Goal: Transaction & Acquisition: Book appointment/travel/reservation

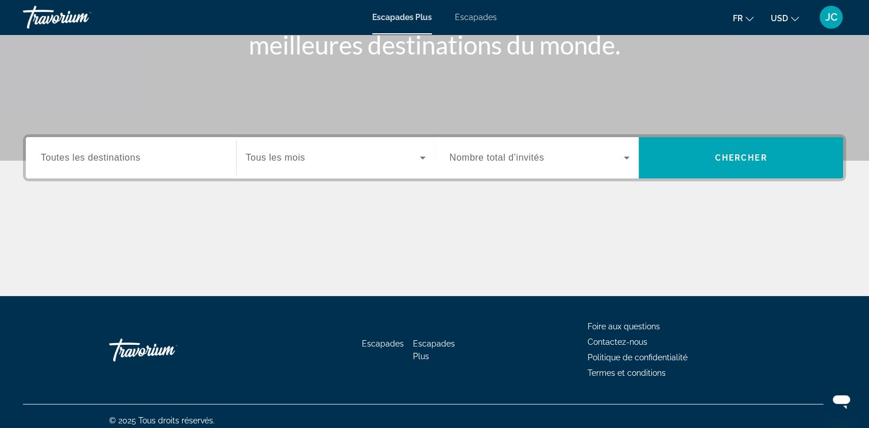
scroll to position [185, 0]
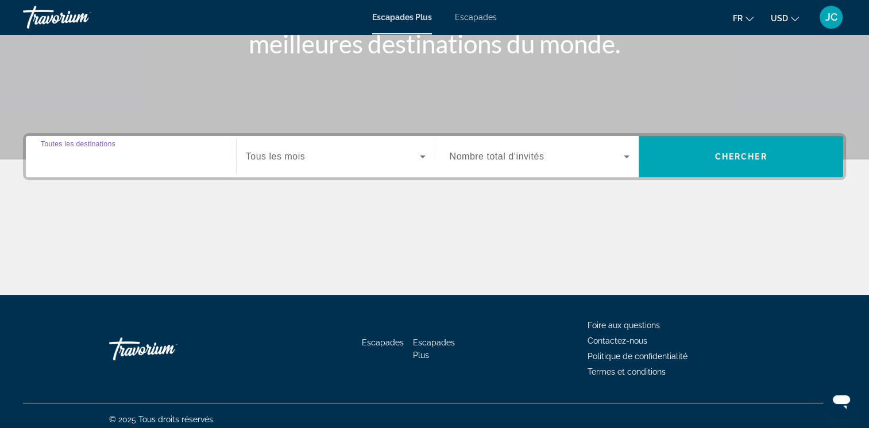
click at [169, 150] on input "Destination Toutes les destinations" at bounding box center [131, 157] width 180 height 14
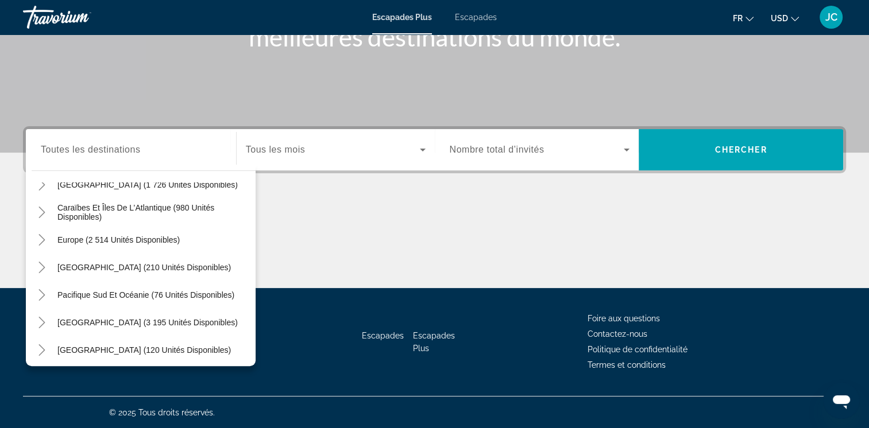
scroll to position [99, 0]
click at [102, 240] on span "Europe (2 514 unités disponibles)" at bounding box center [118, 241] width 122 height 9
type input "**********"
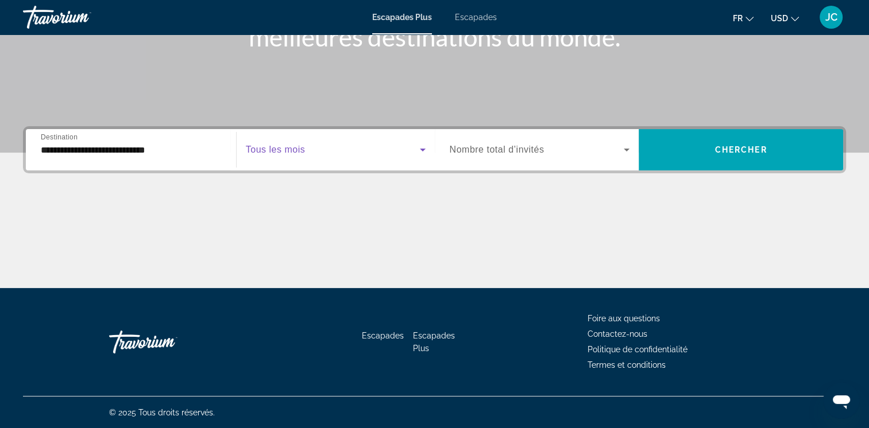
click at [423, 148] on icon "Widget de recherche" at bounding box center [423, 150] width 14 height 14
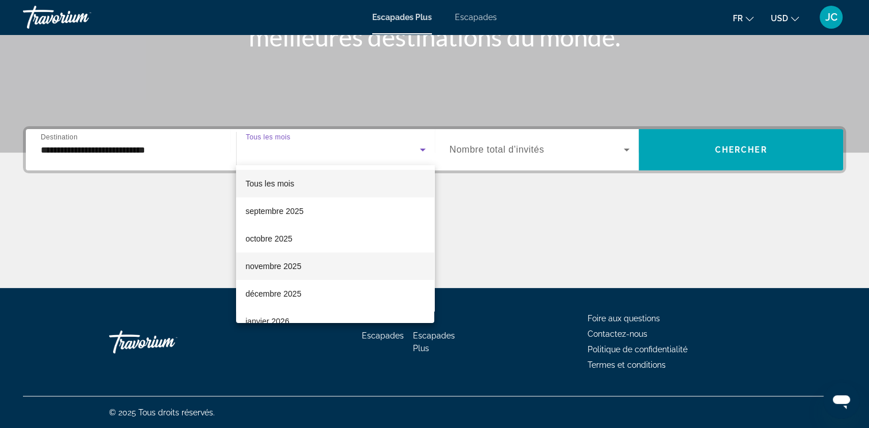
click at [354, 256] on mat-option "novembre 2025" at bounding box center [335, 267] width 198 height 28
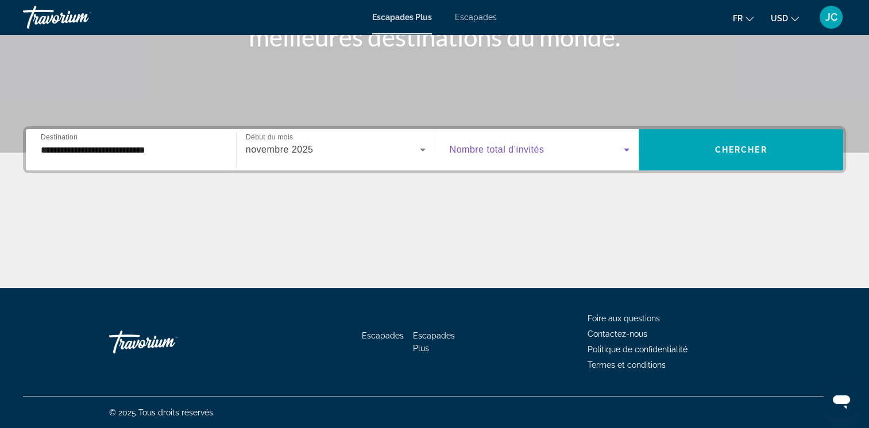
click at [621, 149] on icon "Widget de recherche" at bounding box center [627, 150] width 14 height 14
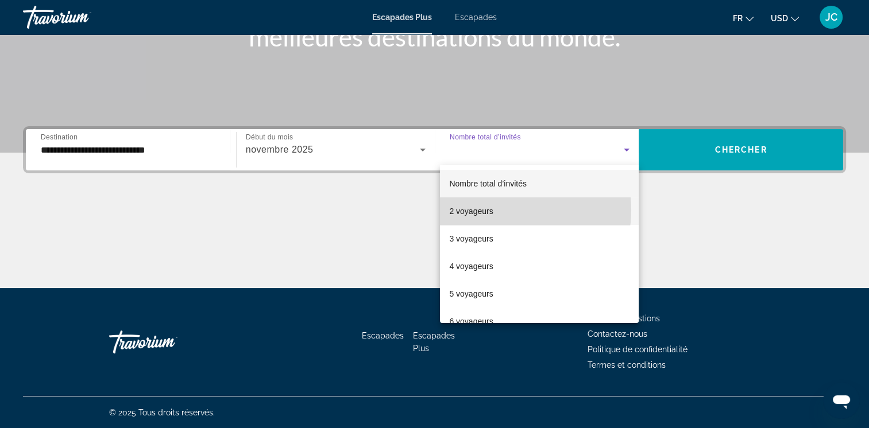
click at [505, 210] on mat-option "2 voyageurs" at bounding box center [539, 212] width 199 height 28
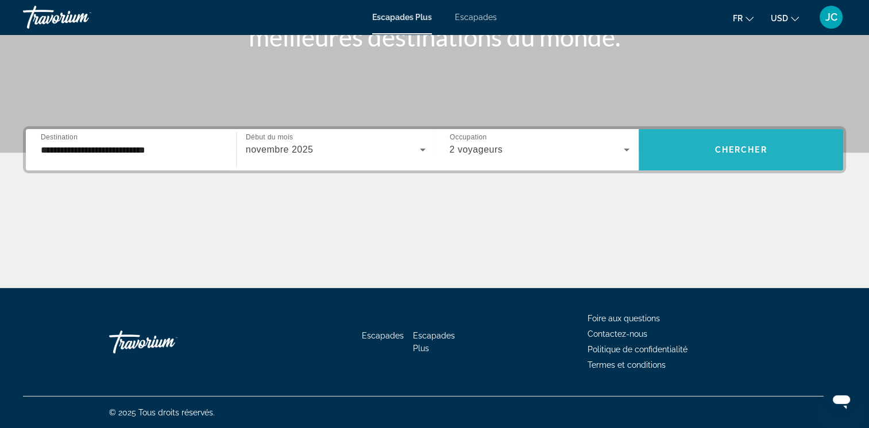
click at [701, 144] on span "Widget de recherche" at bounding box center [741, 150] width 204 height 28
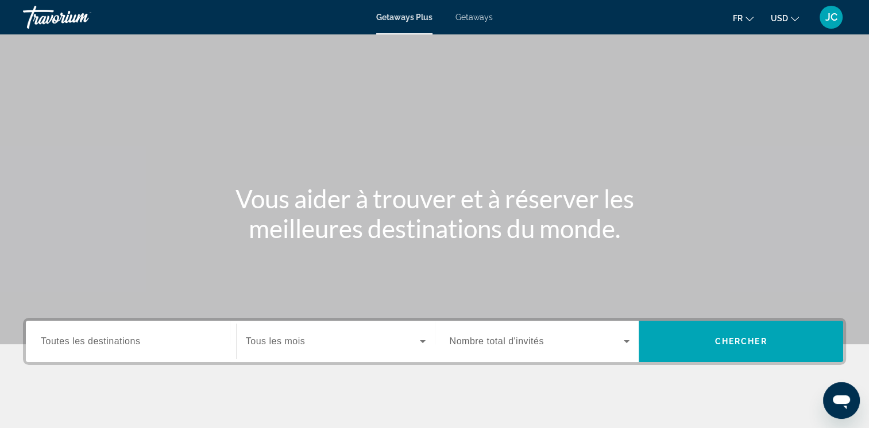
click at [200, 349] on div "Search widget" at bounding box center [131, 342] width 180 height 33
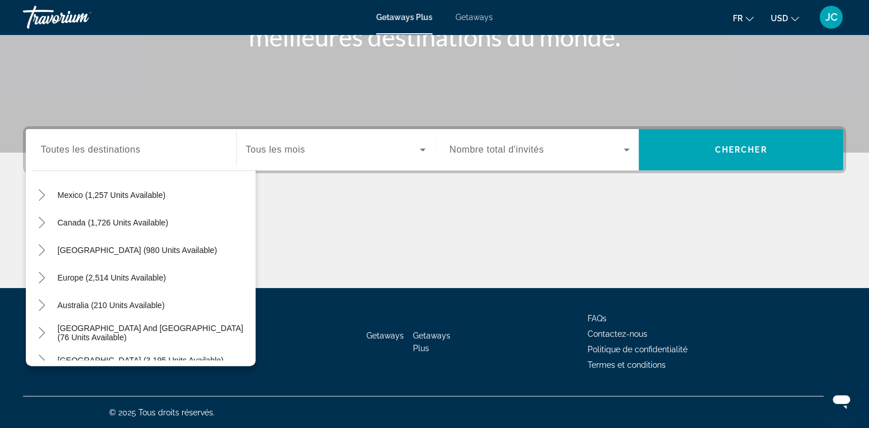
scroll to position [64, 0]
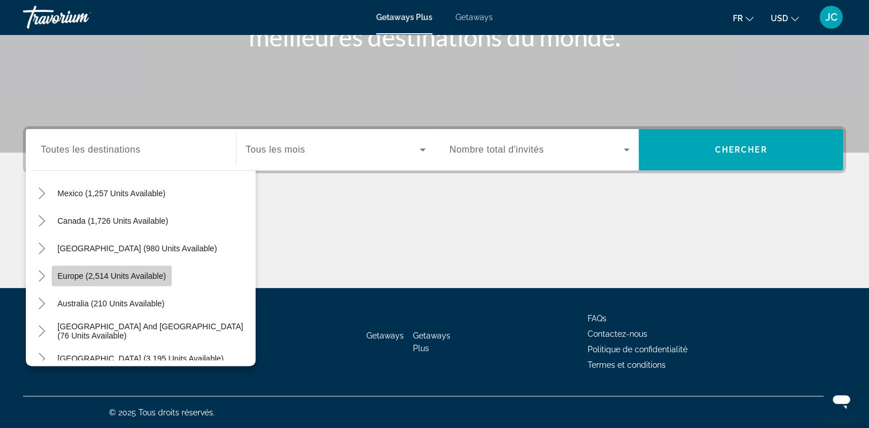
click at [156, 277] on span "Europe (2,514 units available)" at bounding box center [111, 276] width 109 height 9
type input "**********"
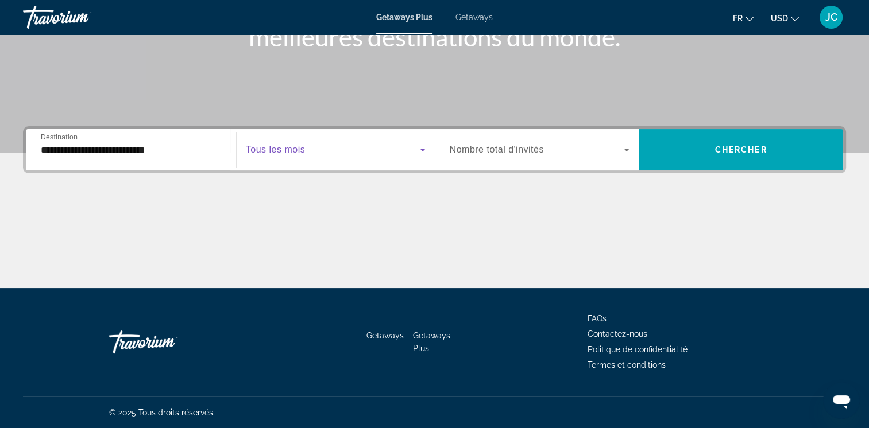
click at [424, 155] on icon "Search widget" at bounding box center [423, 150] width 14 height 14
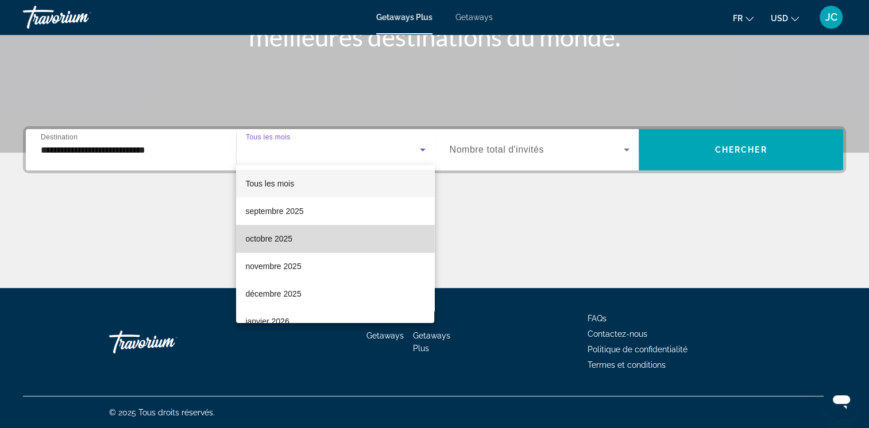
click at [362, 242] on mat-option "octobre 2025" at bounding box center [335, 239] width 198 height 28
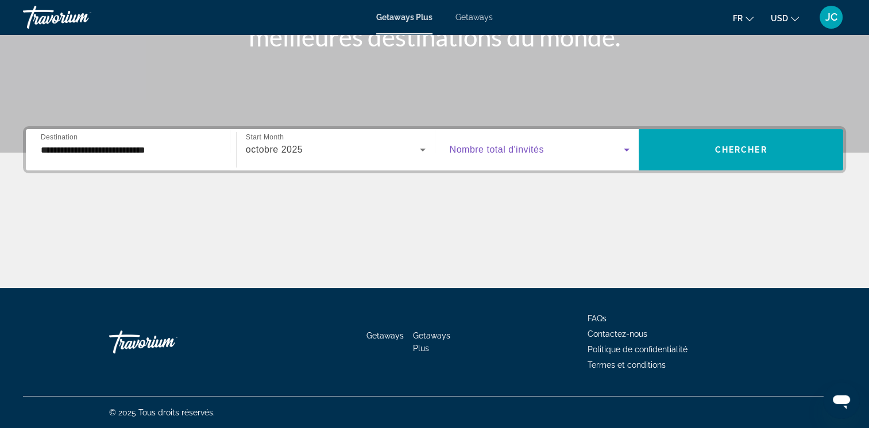
click at [624, 150] on icon "Search widget" at bounding box center [627, 150] width 14 height 14
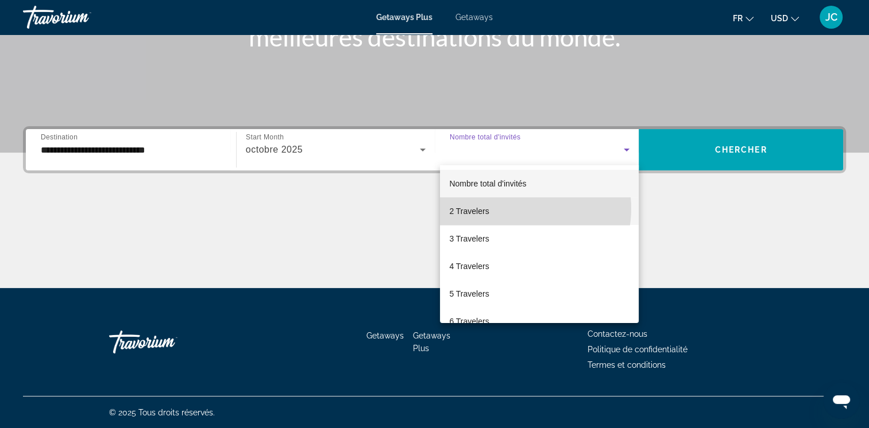
click at [516, 208] on mat-option "2 Travelers" at bounding box center [539, 212] width 199 height 28
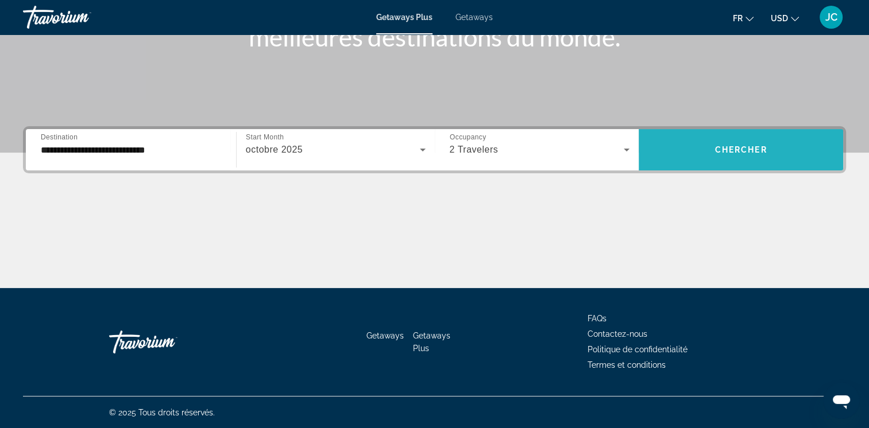
click at [725, 148] on span "Chercher" at bounding box center [741, 149] width 52 height 9
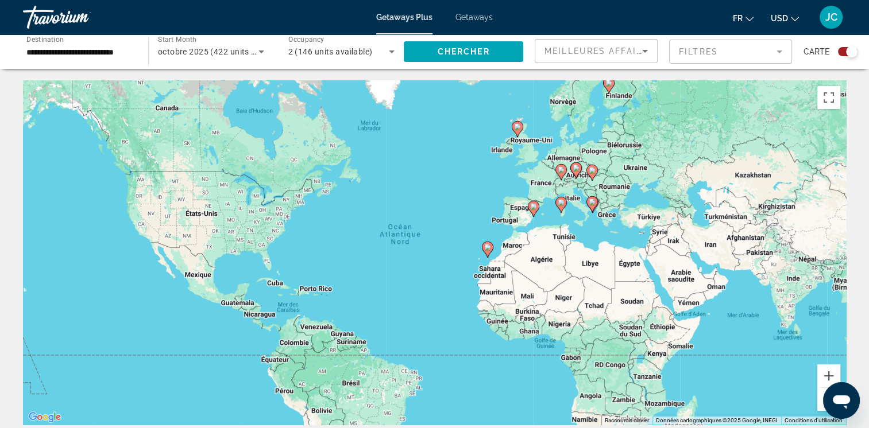
click at [601, 177] on div "Pour activer le glissement avec le clavier, appuyez sur Alt+Entrée. Une fois ce…" at bounding box center [434, 252] width 823 height 345
click at [592, 175] on icon "Main content" at bounding box center [591, 172] width 10 height 15
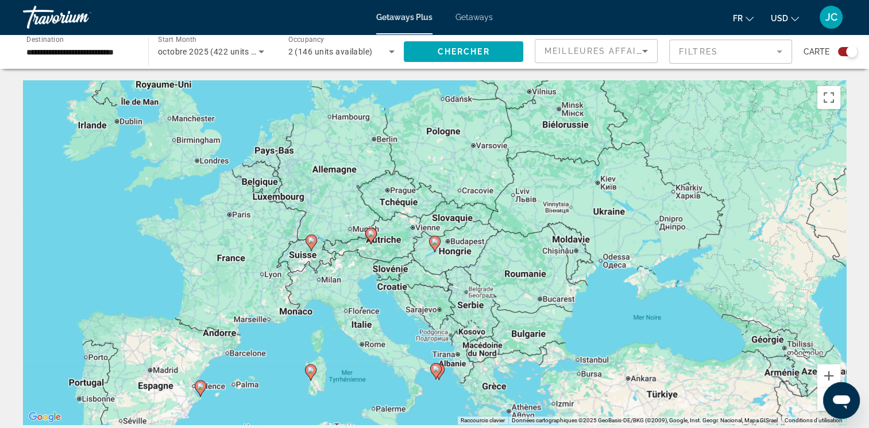
click at [434, 244] on image "Main content" at bounding box center [434, 241] width 7 height 7
type input "**********"
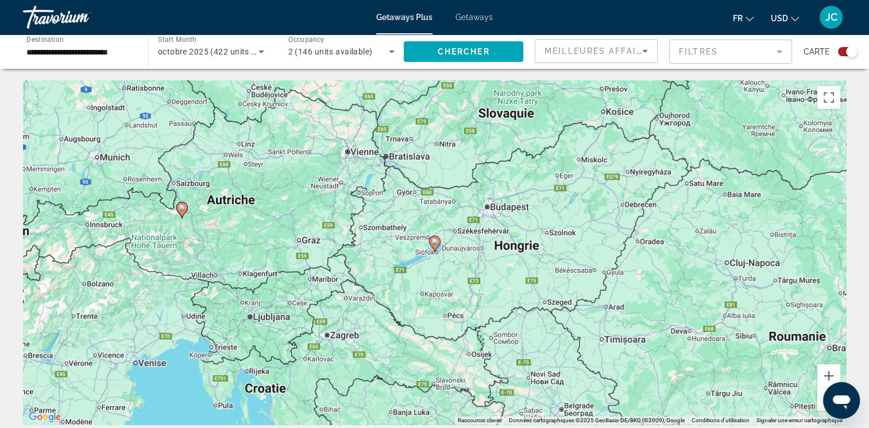
click at [434, 244] on image "Main content" at bounding box center [434, 241] width 7 height 7
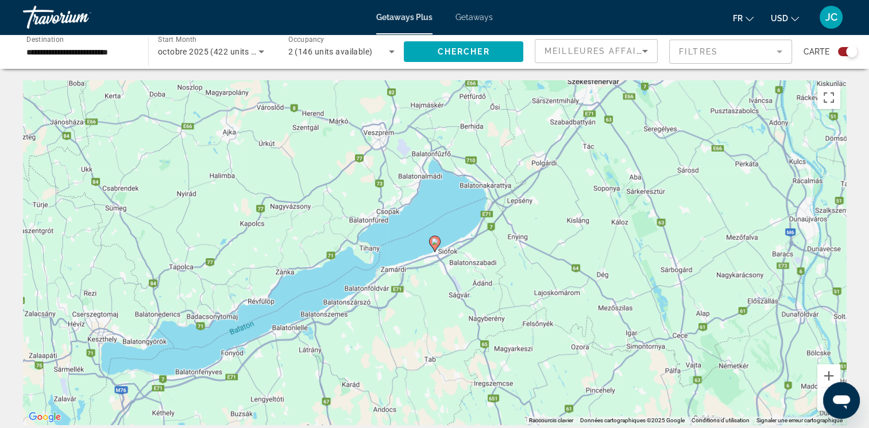
click at [434, 244] on image "Main content" at bounding box center [434, 241] width 7 height 7
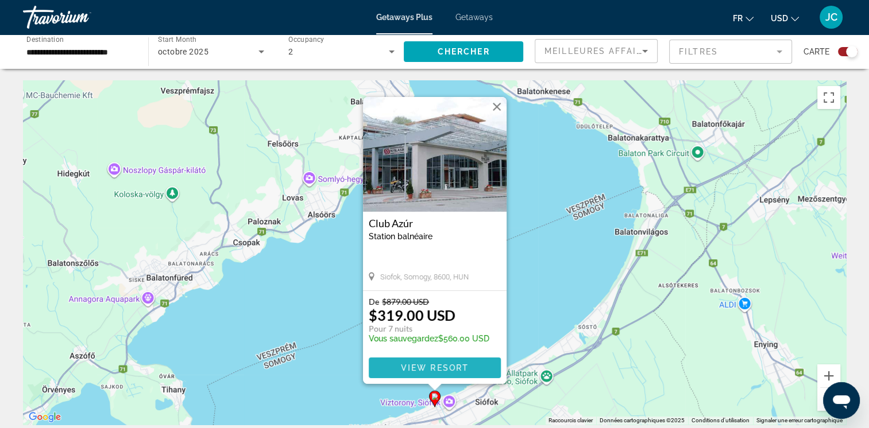
click at [453, 366] on span "View Resort" at bounding box center [434, 368] width 68 height 9
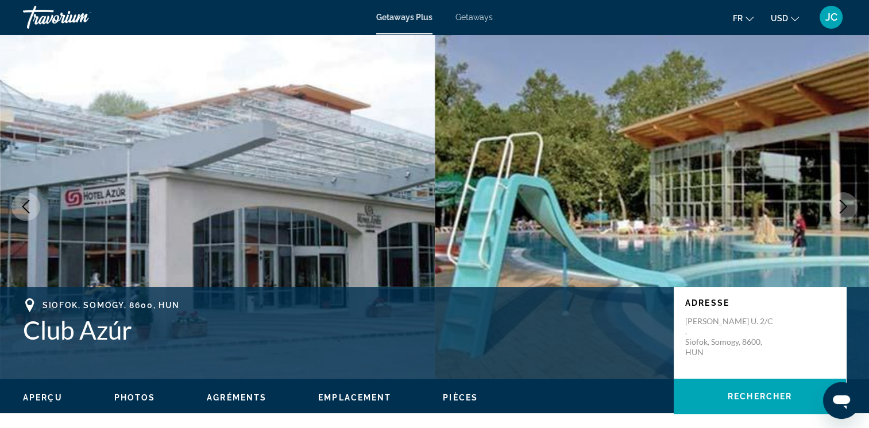
click at [611, 204] on img "Main content" at bounding box center [652, 206] width 435 height 345
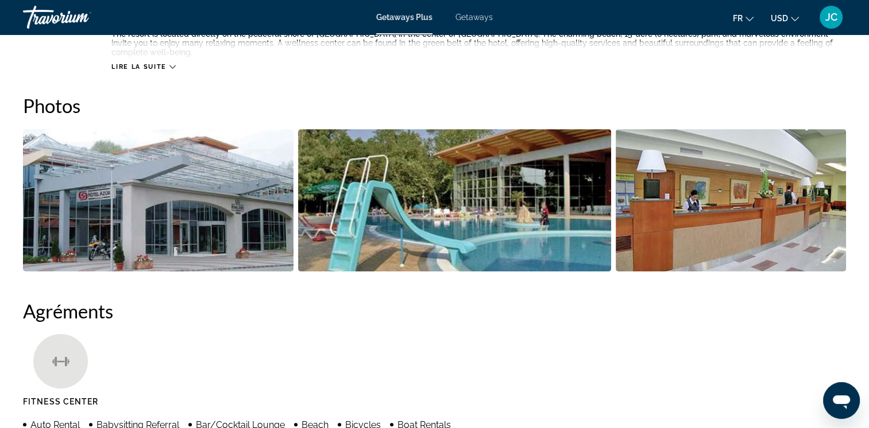
scroll to position [493, 0]
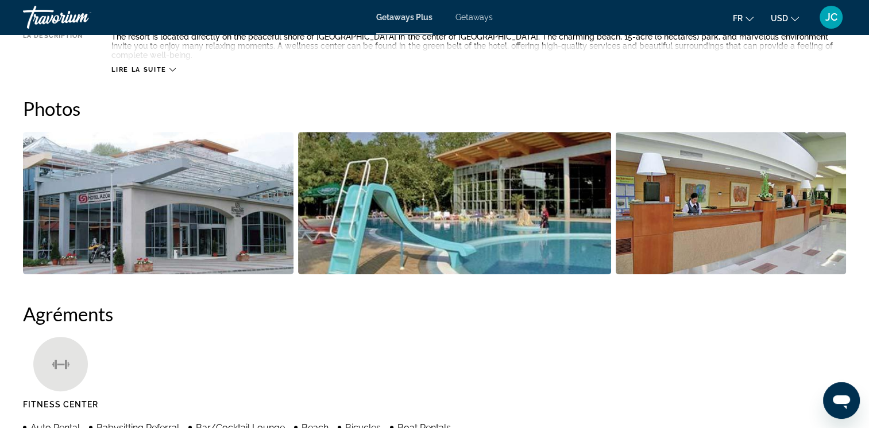
click at [765, 187] on img "Open full-screen image slider" at bounding box center [731, 203] width 230 height 142
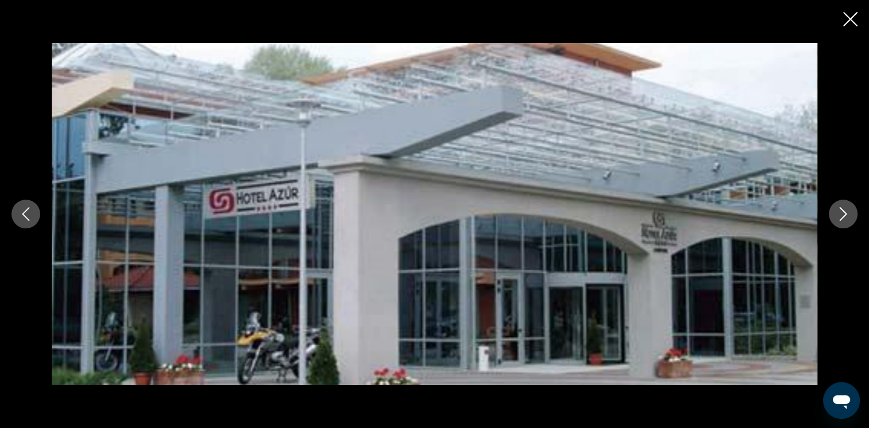
click at [839, 211] on icon "Next image" at bounding box center [843, 214] width 14 height 14
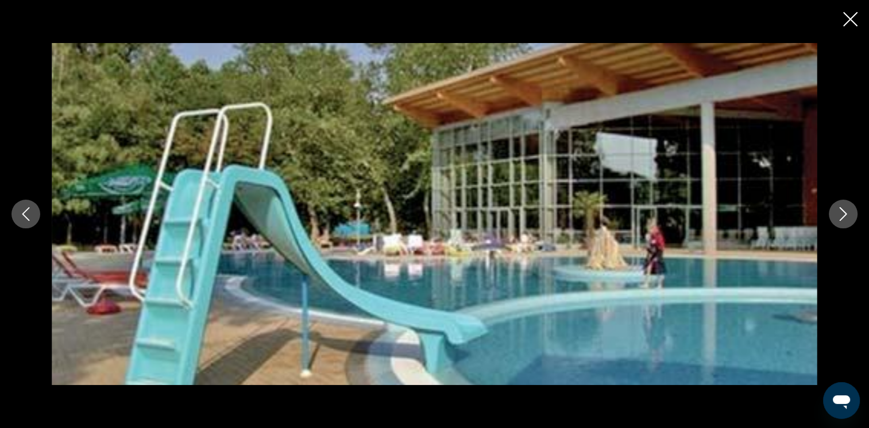
click at [839, 211] on icon "Next image" at bounding box center [843, 214] width 14 height 14
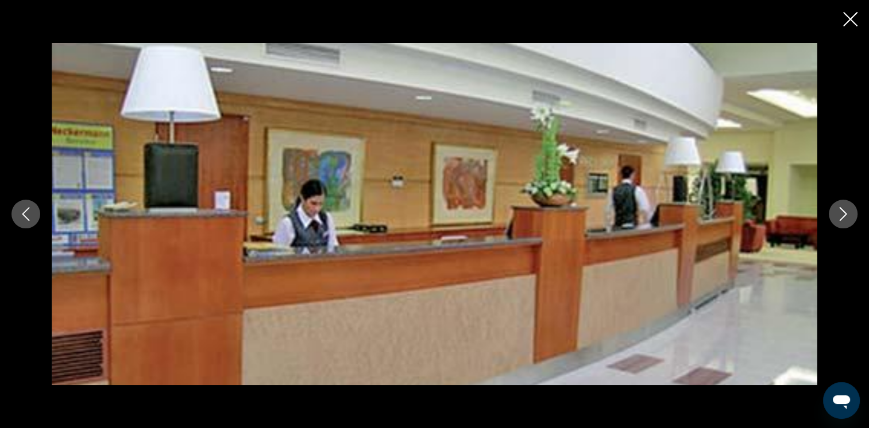
click at [839, 211] on icon "Next image" at bounding box center [843, 214] width 14 height 14
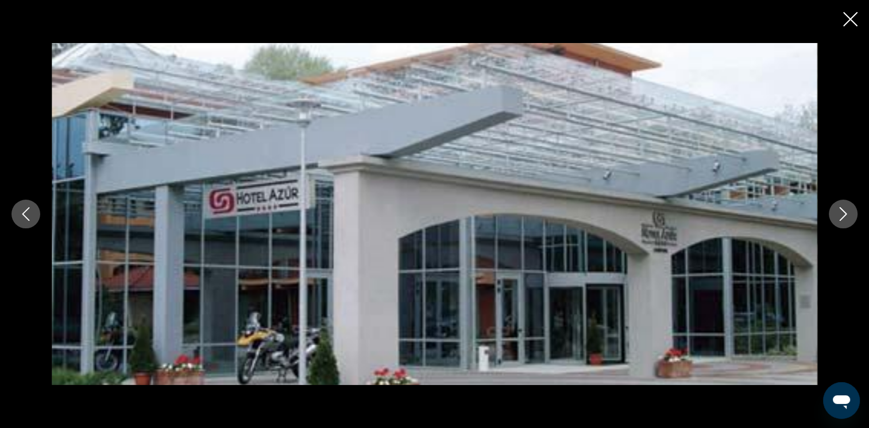
click at [839, 211] on icon "Next image" at bounding box center [843, 214] width 14 height 14
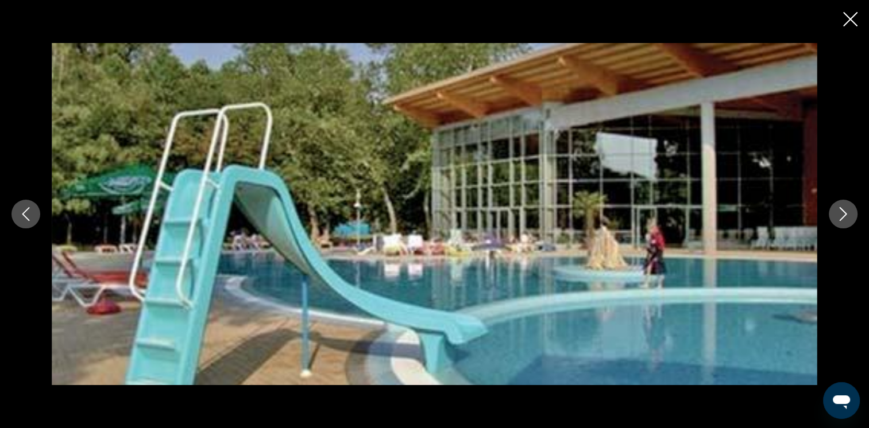
click at [839, 211] on icon "Next image" at bounding box center [843, 214] width 14 height 14
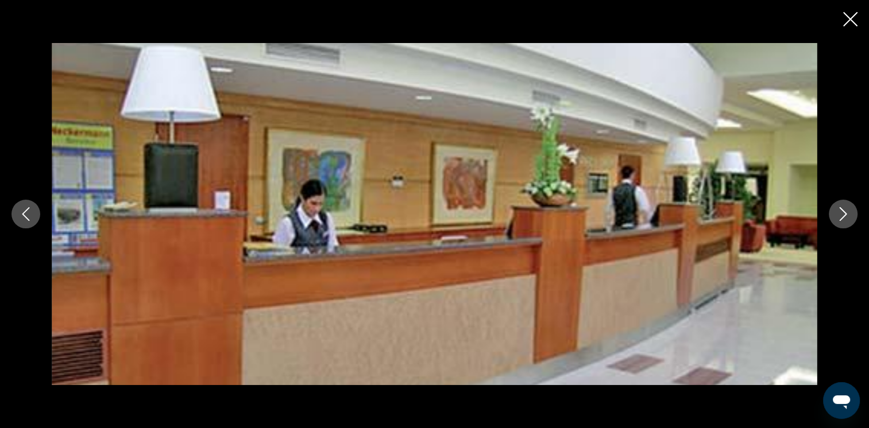
click at [839, 211] on icon "Next image" at bounding box center [843, 214] width 14 height 14
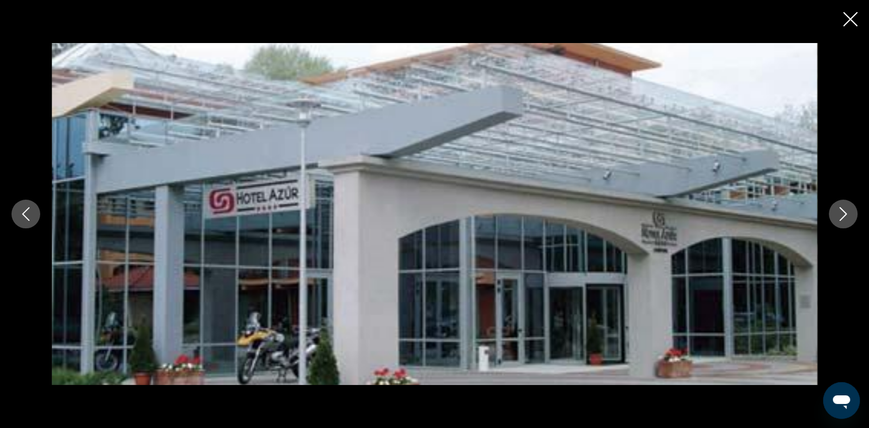
click at [839, 211] on icon "Next image" at bounding box center [843, 214] width 14 height 14
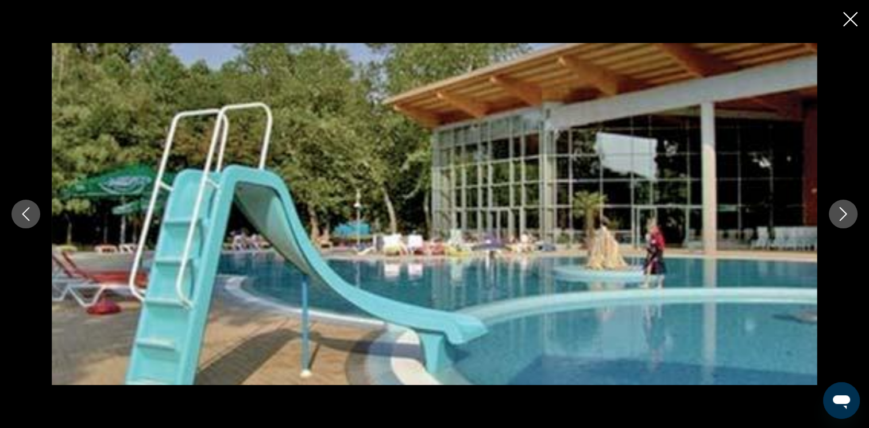
click at [839, 211] on icon "Next image" at bounding box center [843, 214] width 14 height 14
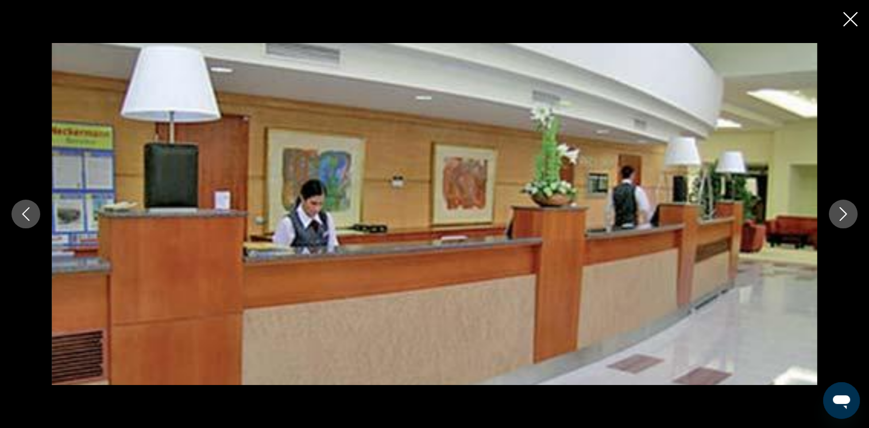
click at [839, 211] on icon "Next image" at bounding box center [843, 214] width 14 height 14
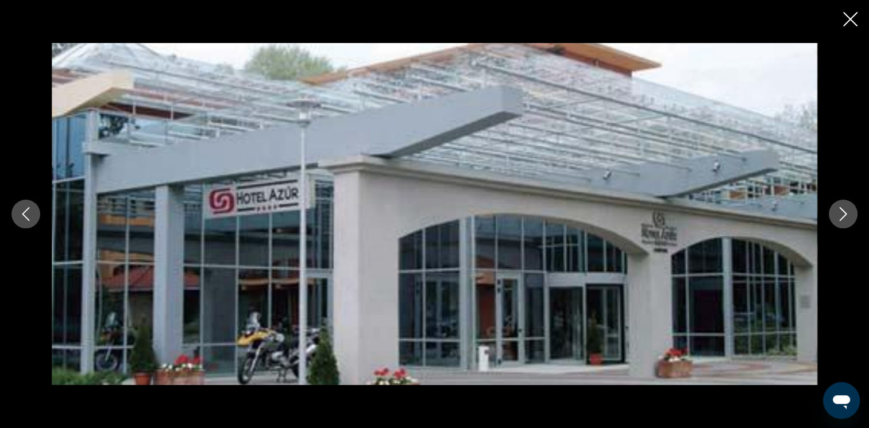
click at [839, 211] on icon "Next image" at bounding box center [843, 214] width 14 height 14
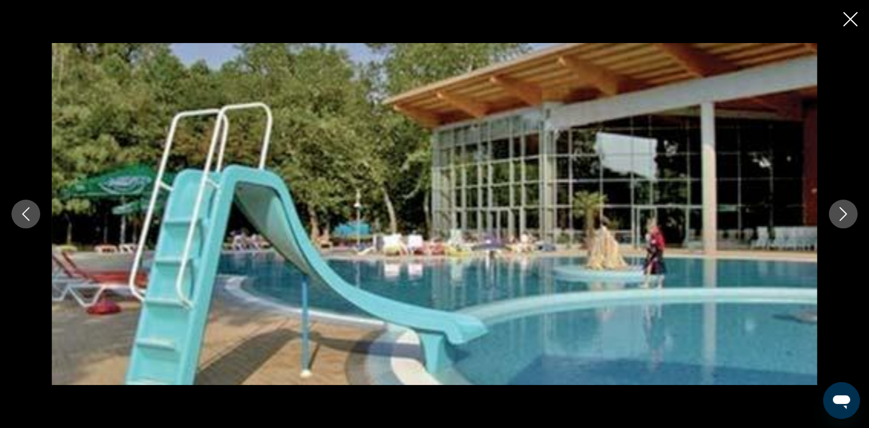
click at [845, 22] on icon "Close slideshow" at bounding box center [850, 19] width 14 height 14
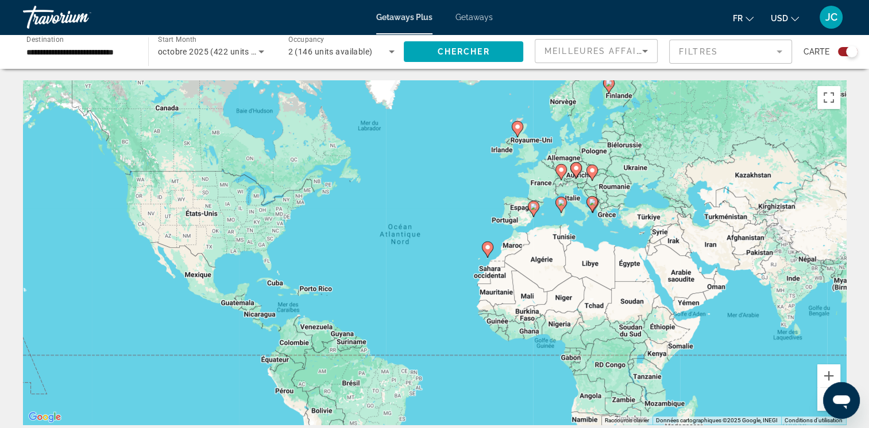
click at [647, 188] on div "Pour activer le glissement avec le clavier, appuyez sur Alt+Entrée. Une fois ce…" at bounding box center [434, 252] width 823 height 345
click at [595, 210] on gmp-advanced-marker "Main content" at bounding box center [591, 204] width 11 height 17
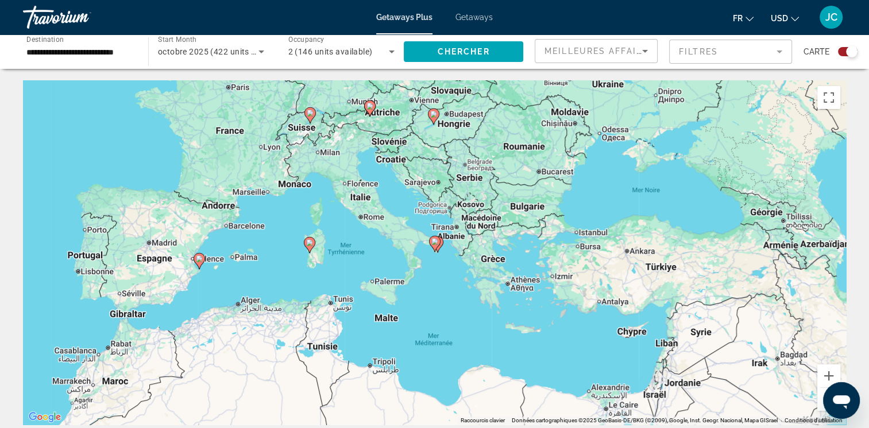
click at [308, 119] on icon "Main content" at bounding box center [309, 115] width 10 height 15
type input "**********"
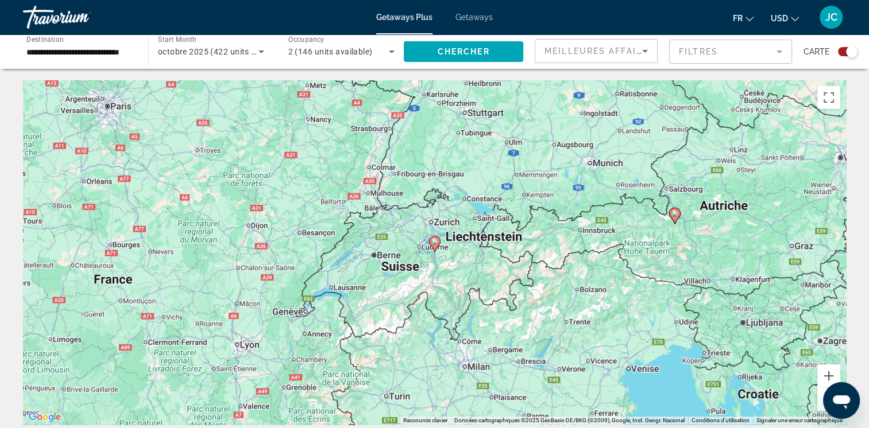
click at [434, 244] on image "Main content" at bounding box center [434, 241] width 7 height 7
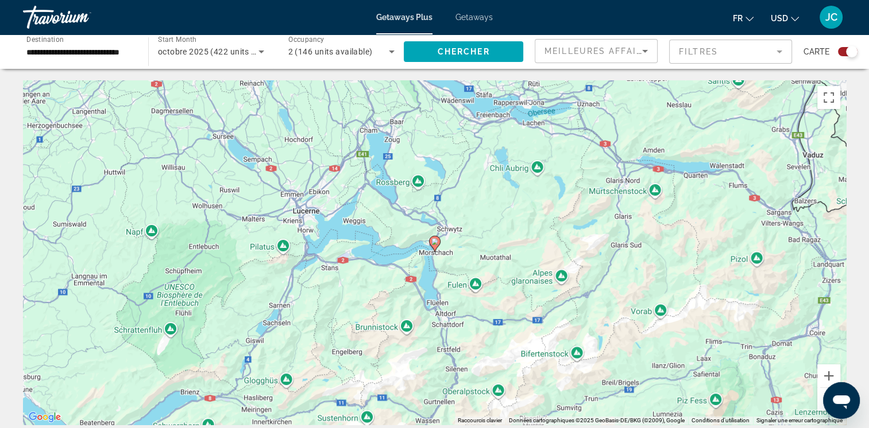
click at [434, 244] on image "Main content" at bounding box center [434, 241] width 7 height 7
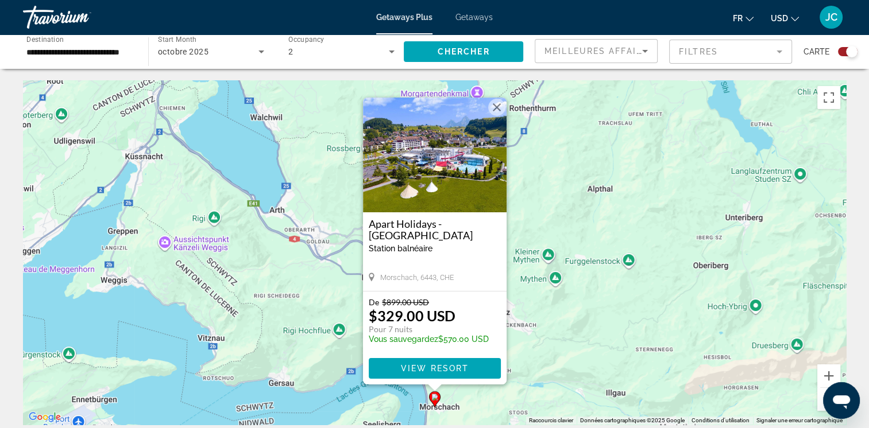
click at [448, 172] on img "Main content" at bounding box center [435, 155] width 144 height 115
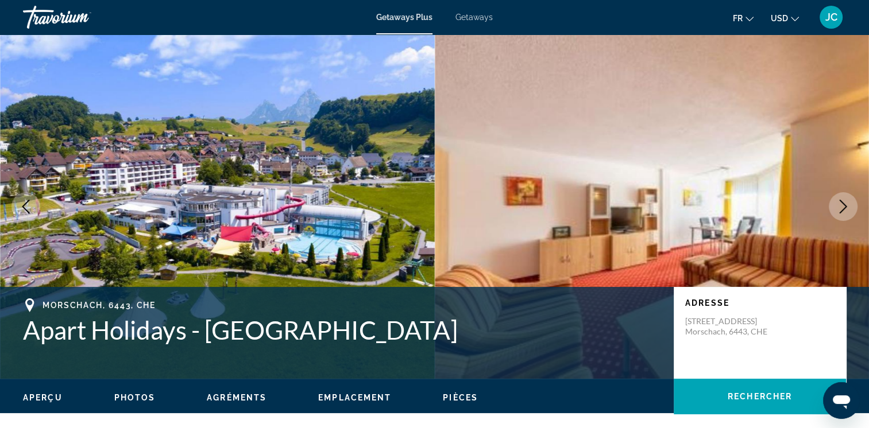
click at [841, 210] on icon "Next image" at bounding box center [843, 207] width 14 height 14
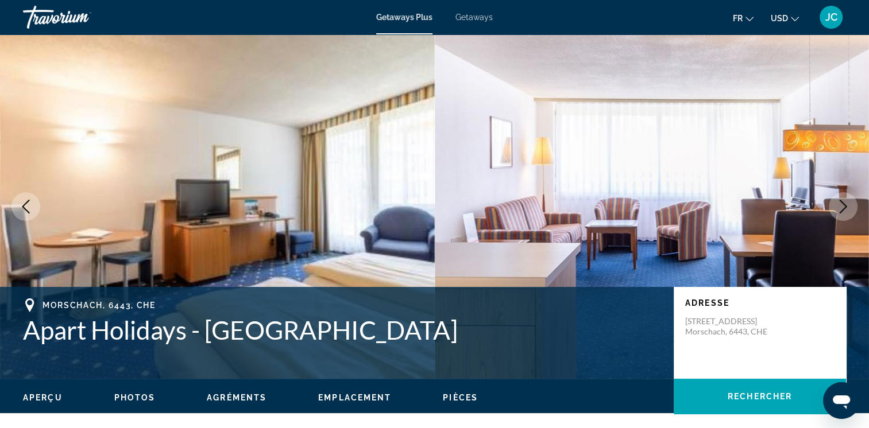
click at [841, 210] on icon "Next image" at bounding box center [843, 207] width 14 height 14
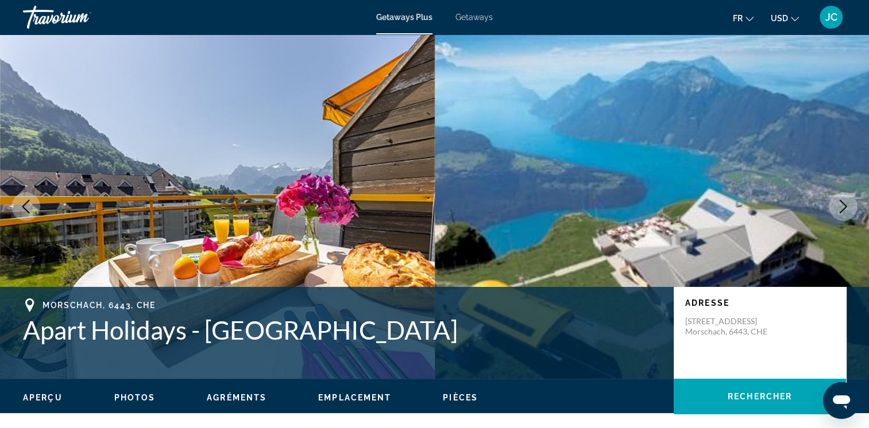
click at [845, 199] on button "Next image" at bounding box center [843, 206] width 29 height 29
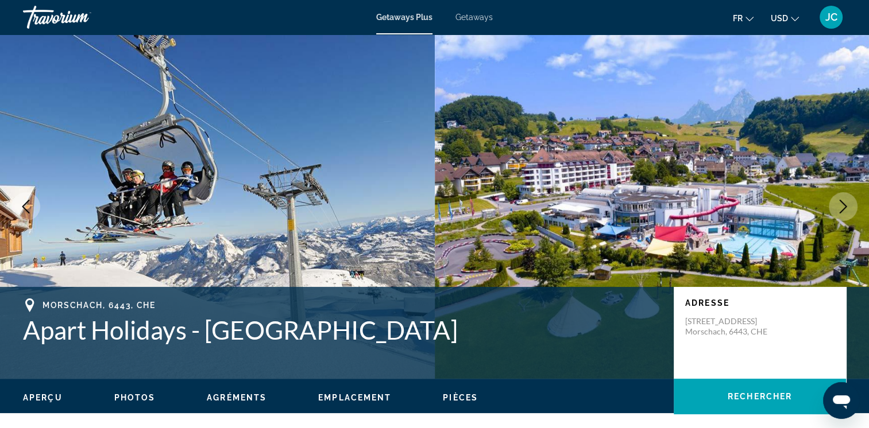
click at [837, 208] on icon "Next image" at bounding box center [843, 207] width 14 height 14
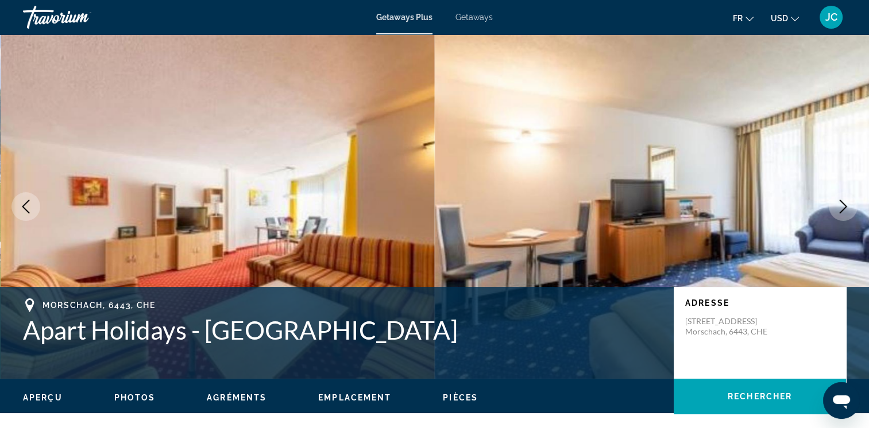
click at [837, 208] on icon "Next image" at bounding box center [843, 207] width 14 height 14
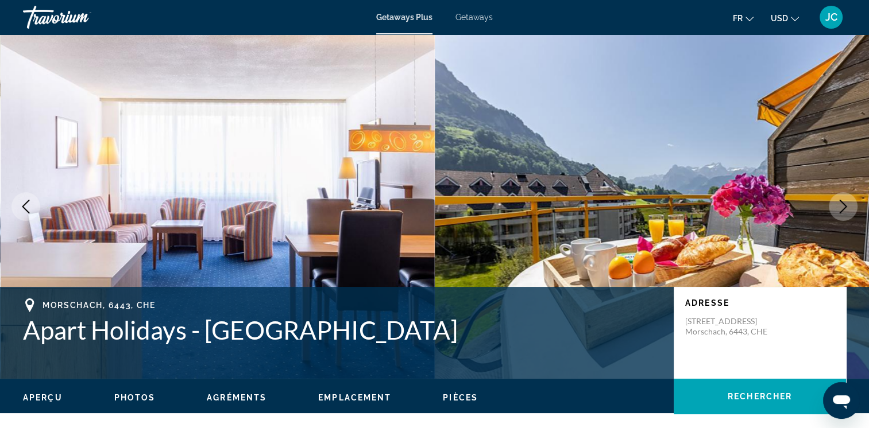
click at [837, 208] on icon "Next image" at bounding box center [843, 207] width 14 height 14
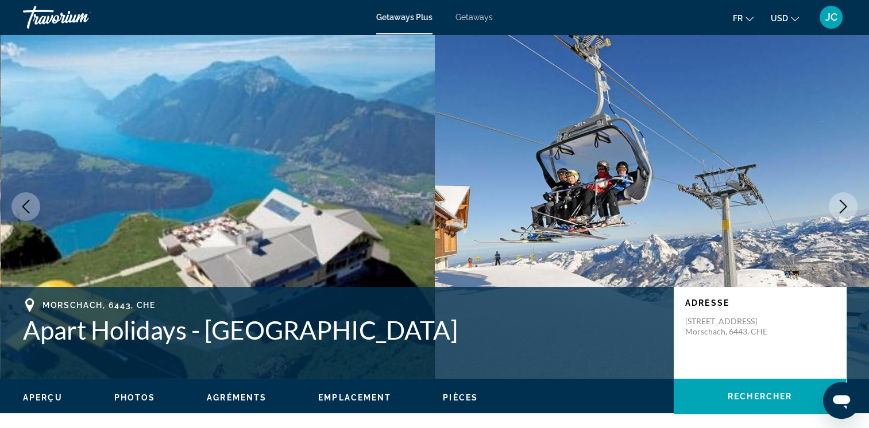
click at [838, 204] on icon "Next image" at bounding box center [843, 207] width 14 height 14
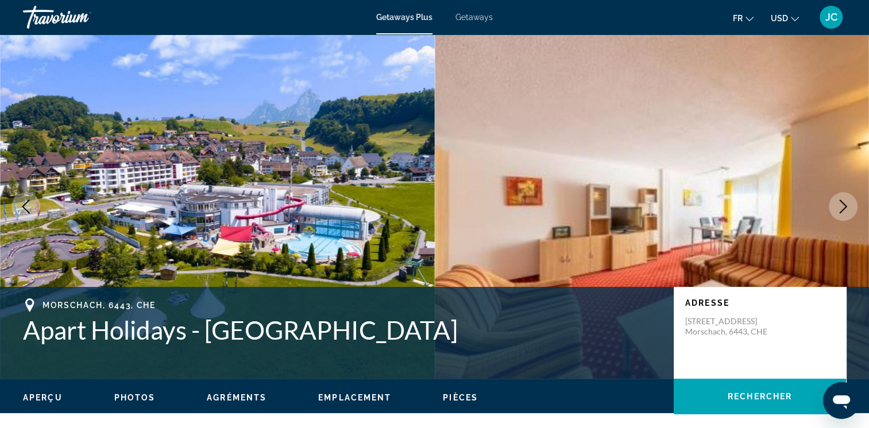
click at [838, 204] on icon "Next image" at bounding box center [843, 207] width 14 height 14
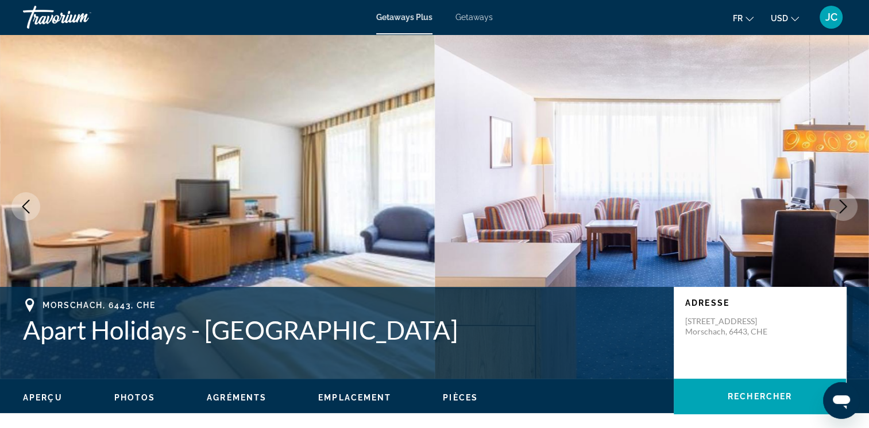
click at [838, 204] on icon "Next image" at bounding box center [843, 207] width 14 height 14
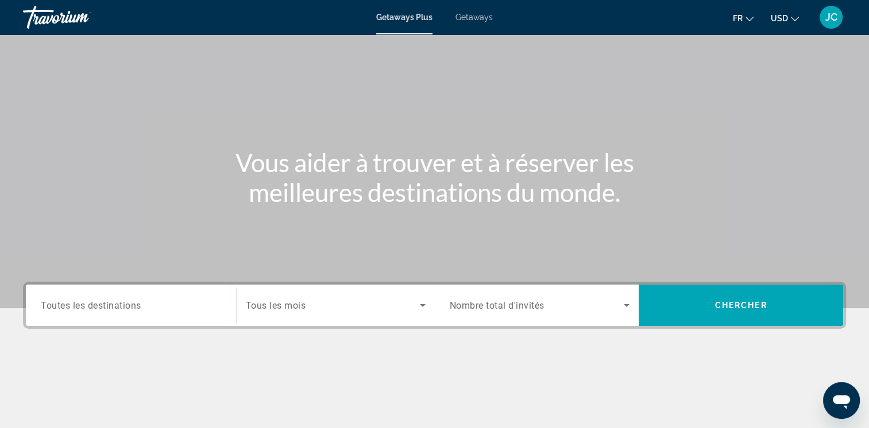
scroll to position [27, 0]
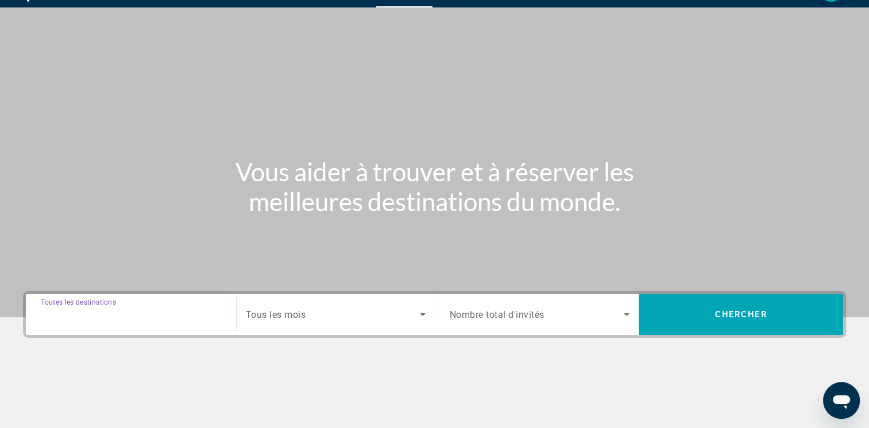
click at [185, 314] on input "Destination Toutes les destinations" at bounding box center [131, 315] width 180 height 14
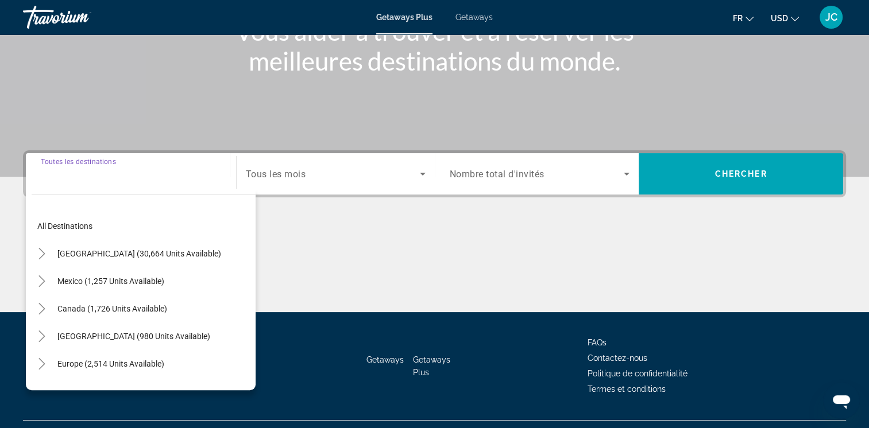
scroll to position [192, 0]
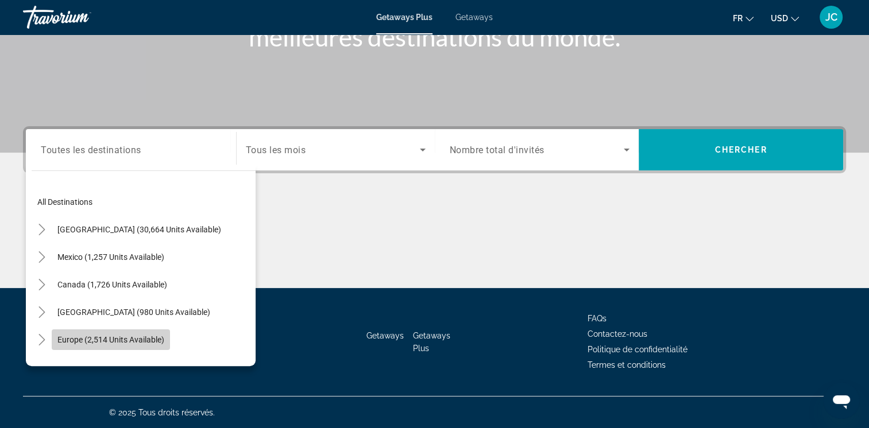
click at [158, 336] on span "Europe (2,514 units available)" at bounding box center [110, 339] width 107 height 9
type input "**********"
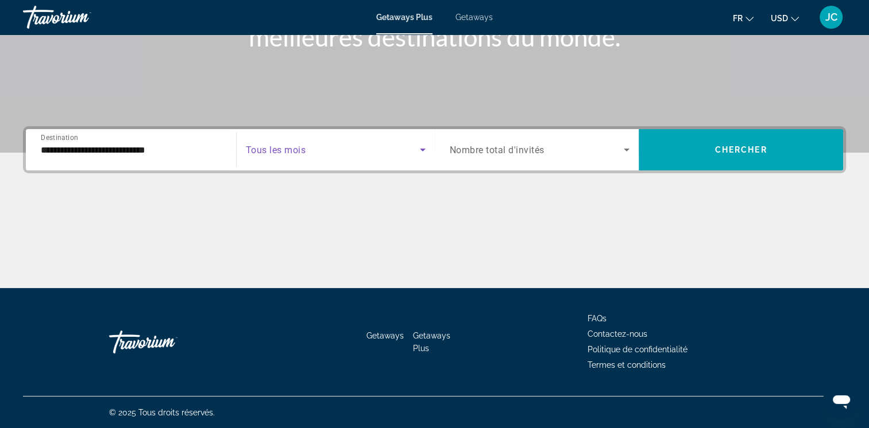
click at [423, 149] on icon "Search widget" at bounding box center [423, 150] width 6 height 3
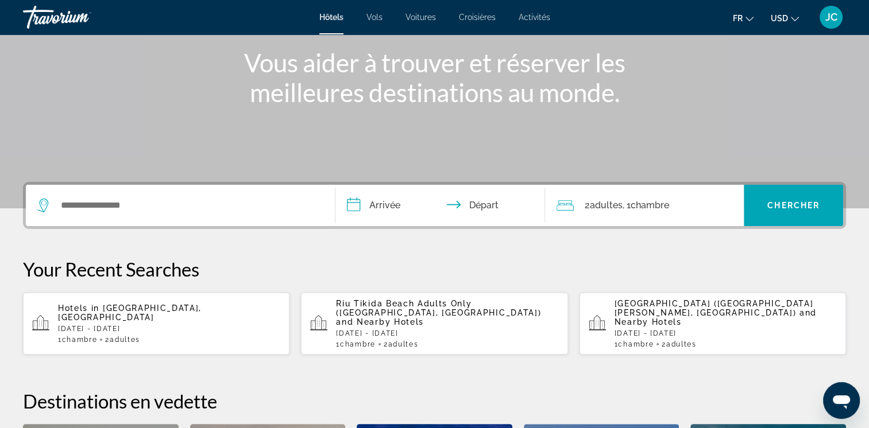
scroll to position [137, 0]
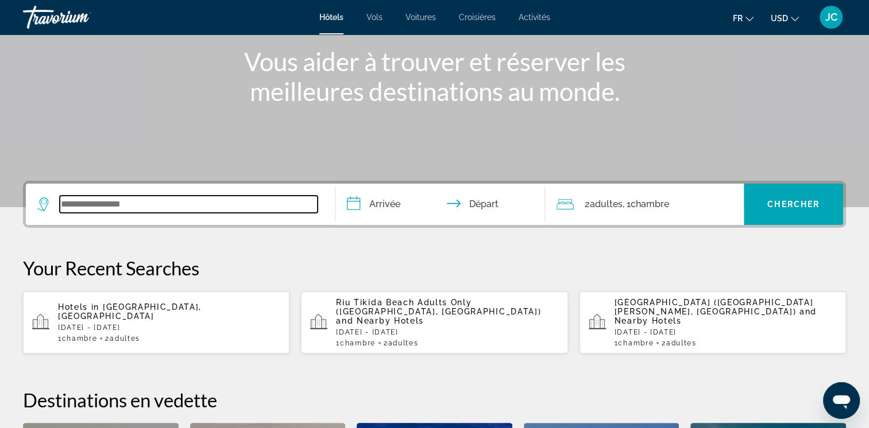
click at [198, 201] on input "Search widget" at bounding box center [189, 204] width 258 height 17
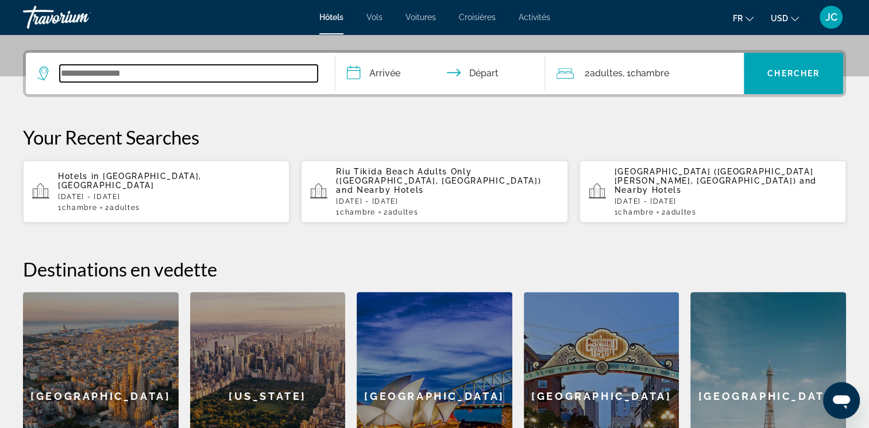
scroll to position [280, 0]
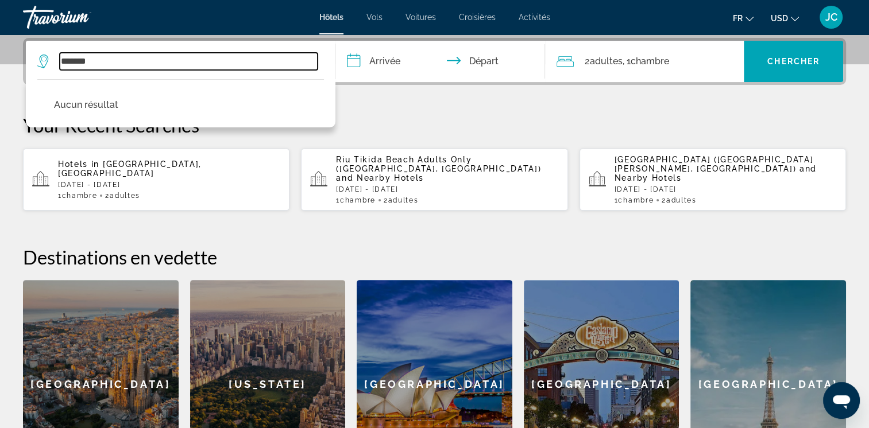
click at [272, 63] on input "*******" at bounding box center [189, 61] width 258 height 17
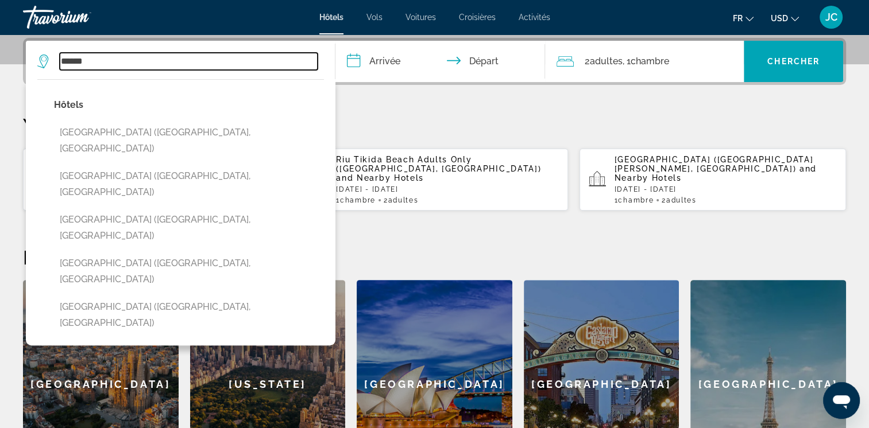
click at [225, 59] on input "******" at bounding box center [189, 61] width 258 height 17
type input "*"
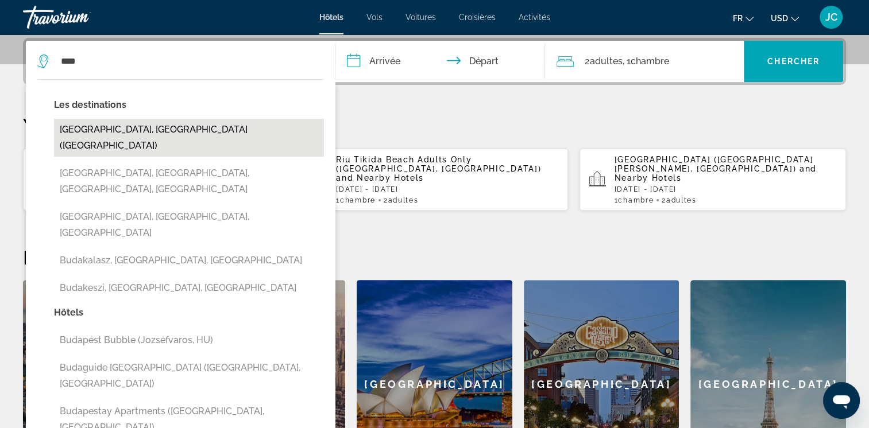
click at [176, 130] on button "[GEOGRAPHIC_DATA], [GEOGRAPHIC_DATA] ([GEOGRAPHIC_DATA])" at bounding box center [189, 138] width 270 height 38
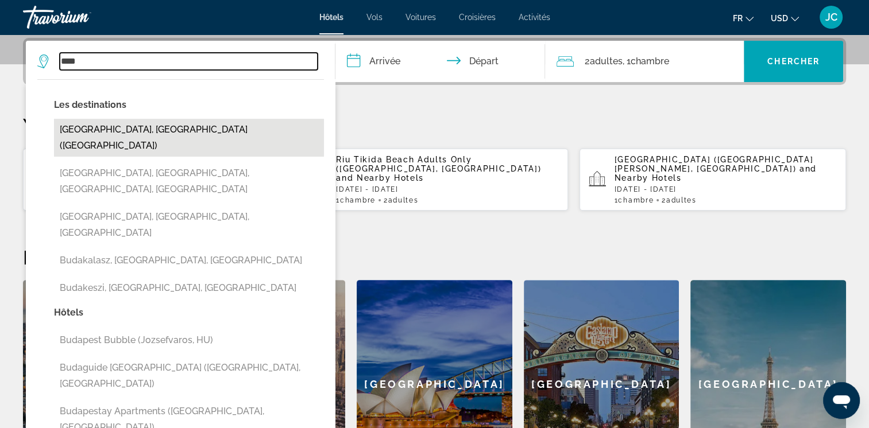
type input "**********"
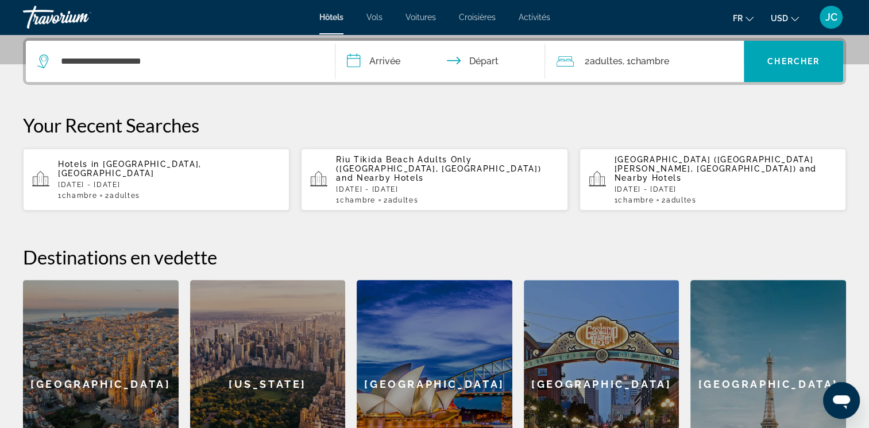
click at [404, 63] on input "**********" at bounding box center [442, 63] width 215 height 45
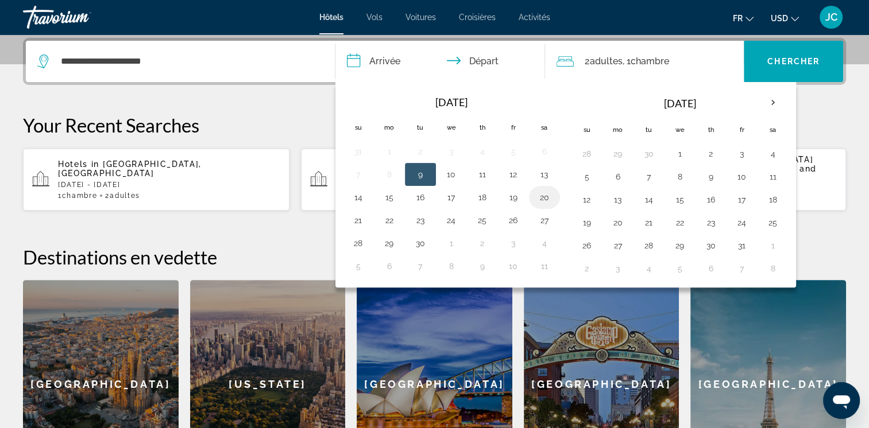
click at [537, 196] on button "20" at bounding box center [544, 198] width 18 height 16
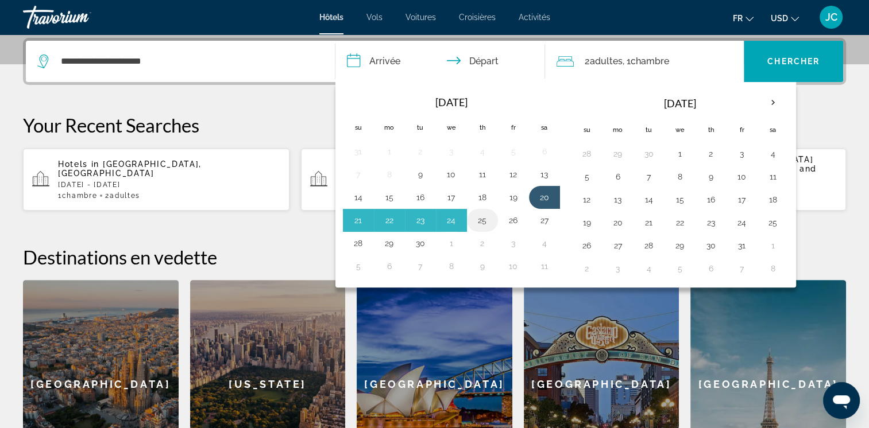
click at [482, 222] on button "25" at bounding box center [482, 220] width 18 height 16
type input "**********"
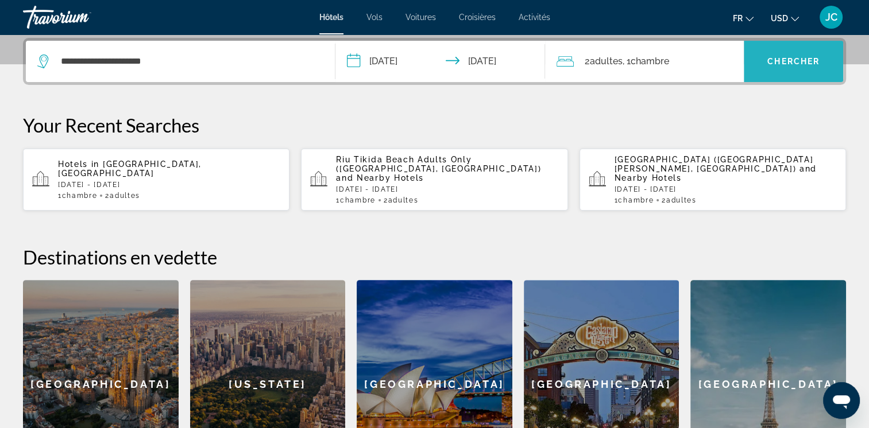
click at [798, 60] on span "Chercher" at bounding box center [793, 61] width 52 height 9
